Goal: Ask a question

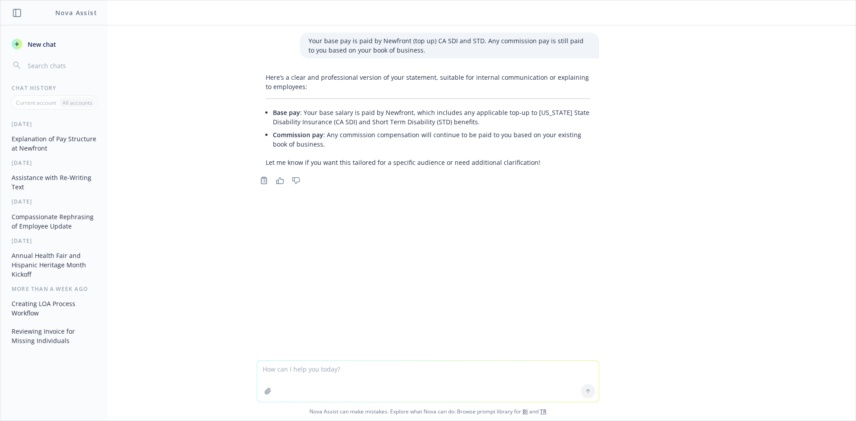
click at [340, 369] on textarea at bounding box center [427, 381] width 341 height 41
type textarea "i"
type textarea "Does paying commissions outside of regular salary a normal employer process?"
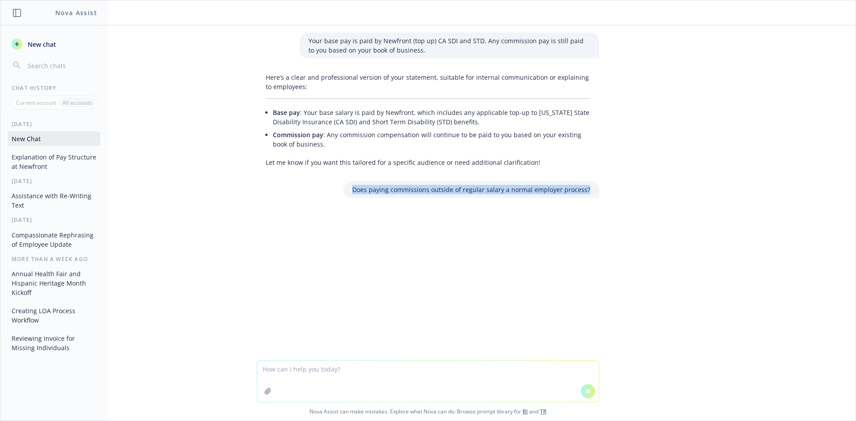
drag, startPoint x: 356, startPoint y: 191, endPoint x: 635, endPoint y: 189, distance: 279.0
click at [635, 189] on div "Your base pay is paid by Newfront (top up) CA SDI and STD. Any commission pay i…" at bounding box center [427, 192] width 855 height 335
click at [603, 192] on div "Does paying commissions outside of regular salary a normal employer process?" at bounding box center [428, 189] width 357 height 16
